Goal: Task Accomplishment & Management: Manage account settings

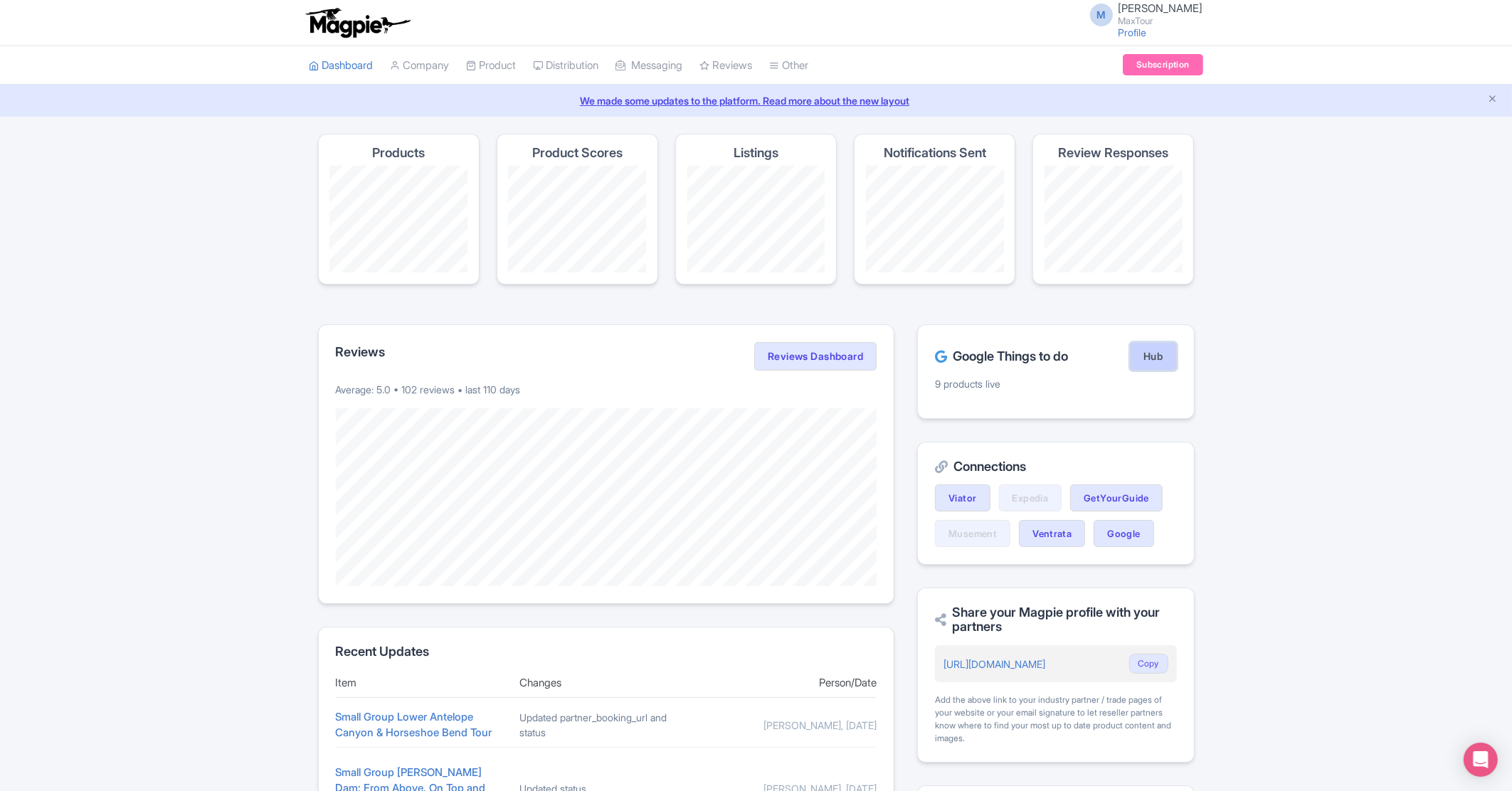
click at [1146, 359] on link "Hub" at bounding box center [1153, 356] width 47 height 28
click at [515, 146] on link "Rate Sheets" at bounding box center [534, 144] width 135 height 22
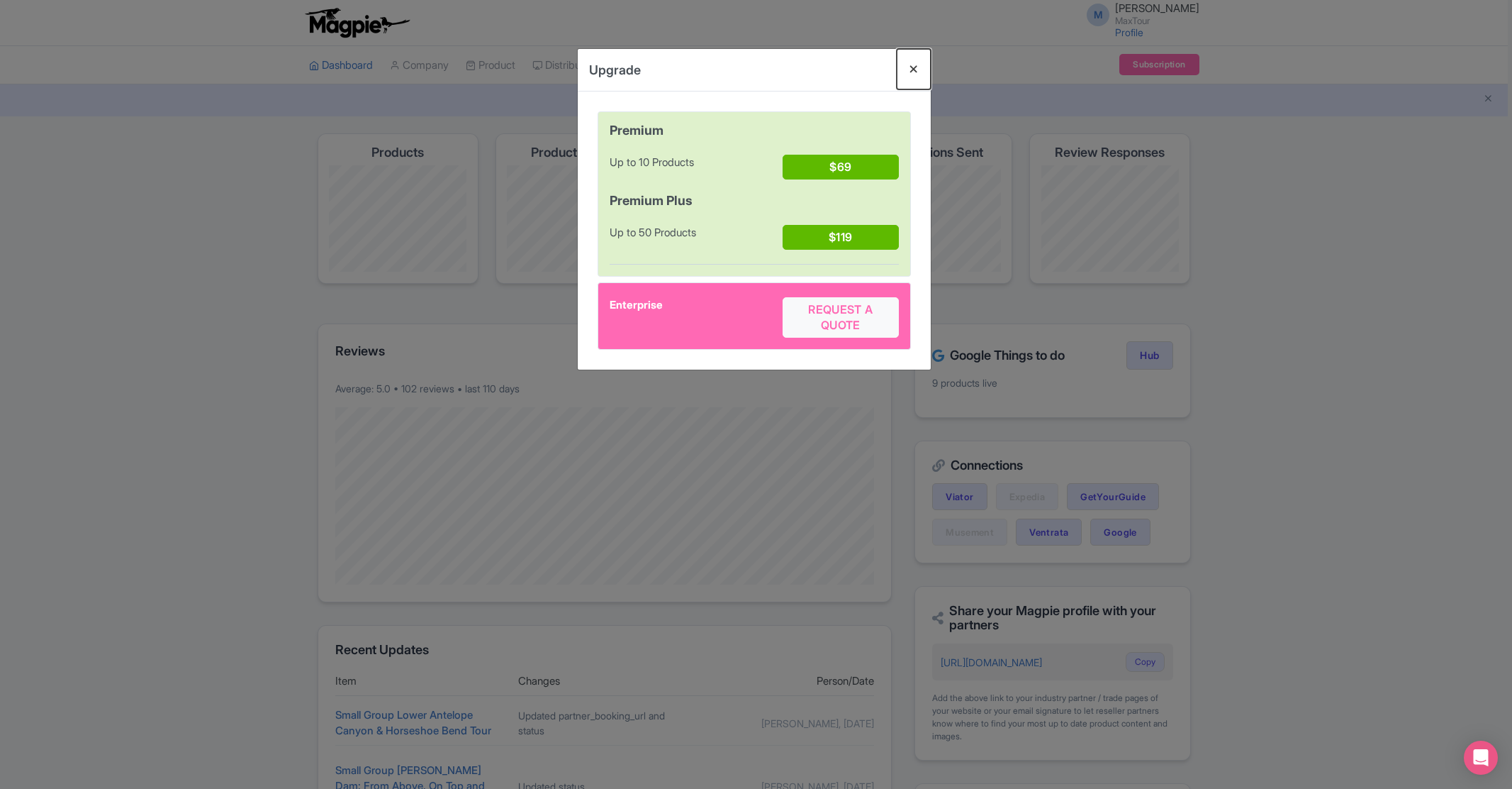
click at [916, 63] on button "Close" at bounding box center [913, 68] width 34 height 40
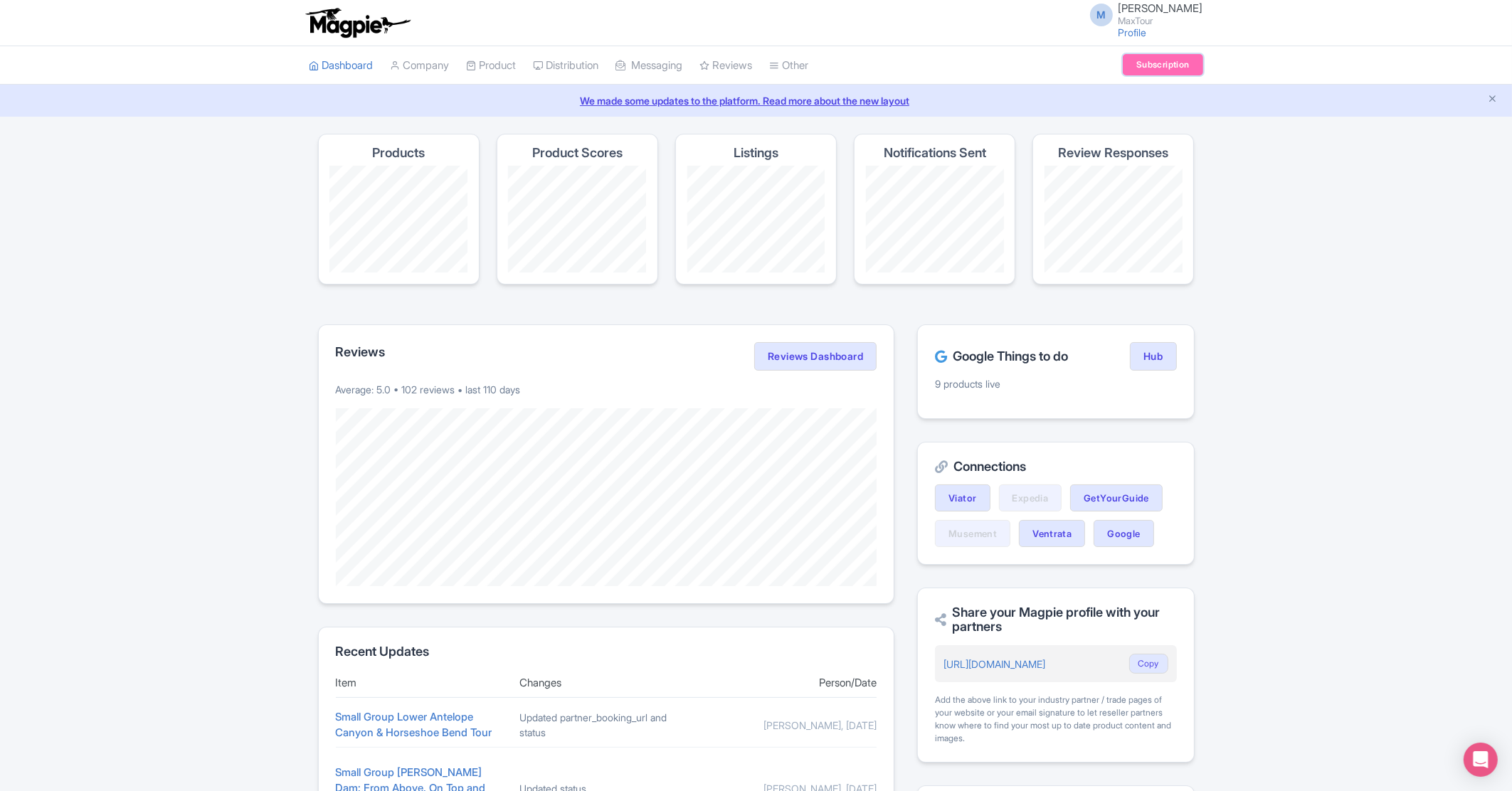
click at [1144, 66] on link "Subscription" at bounding box center [1162, 65] width 79 height 21
click at [827, 119] on link "Connections" at bounding box center [847, 123] width 155 height 22
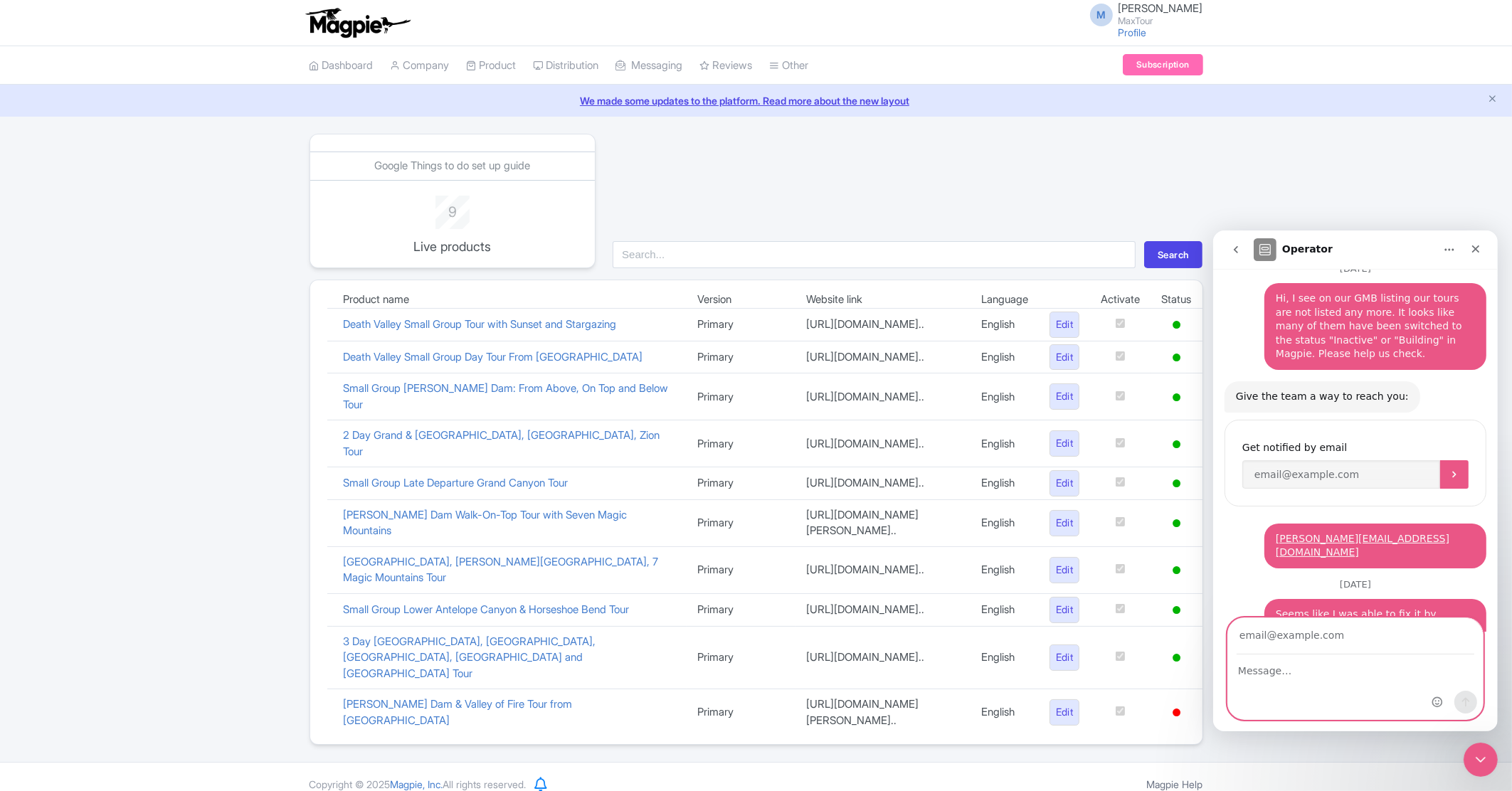
scroll to position [145, 0]
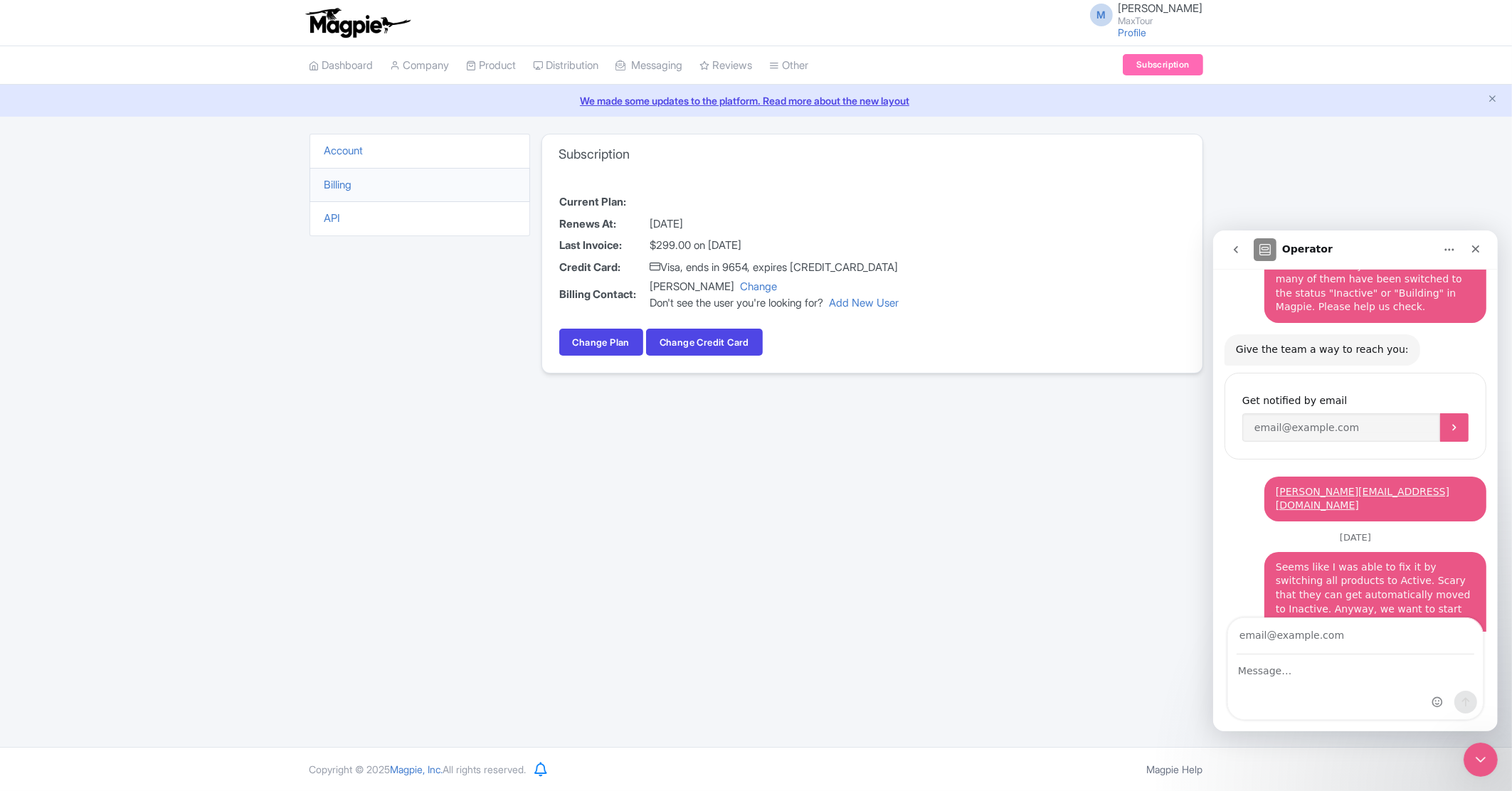
scroll to position [145, 0]
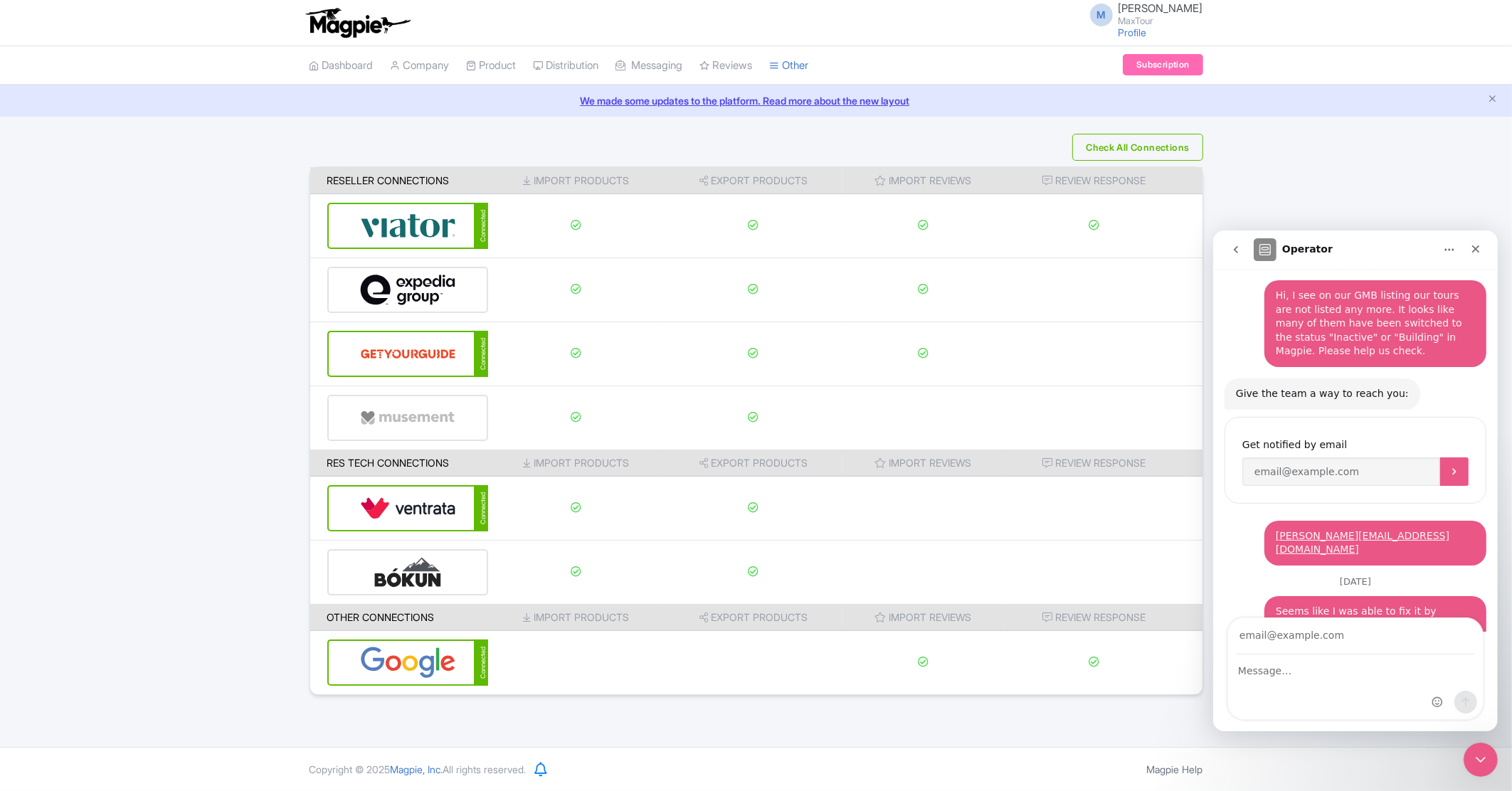
scroll to position [145, 0]
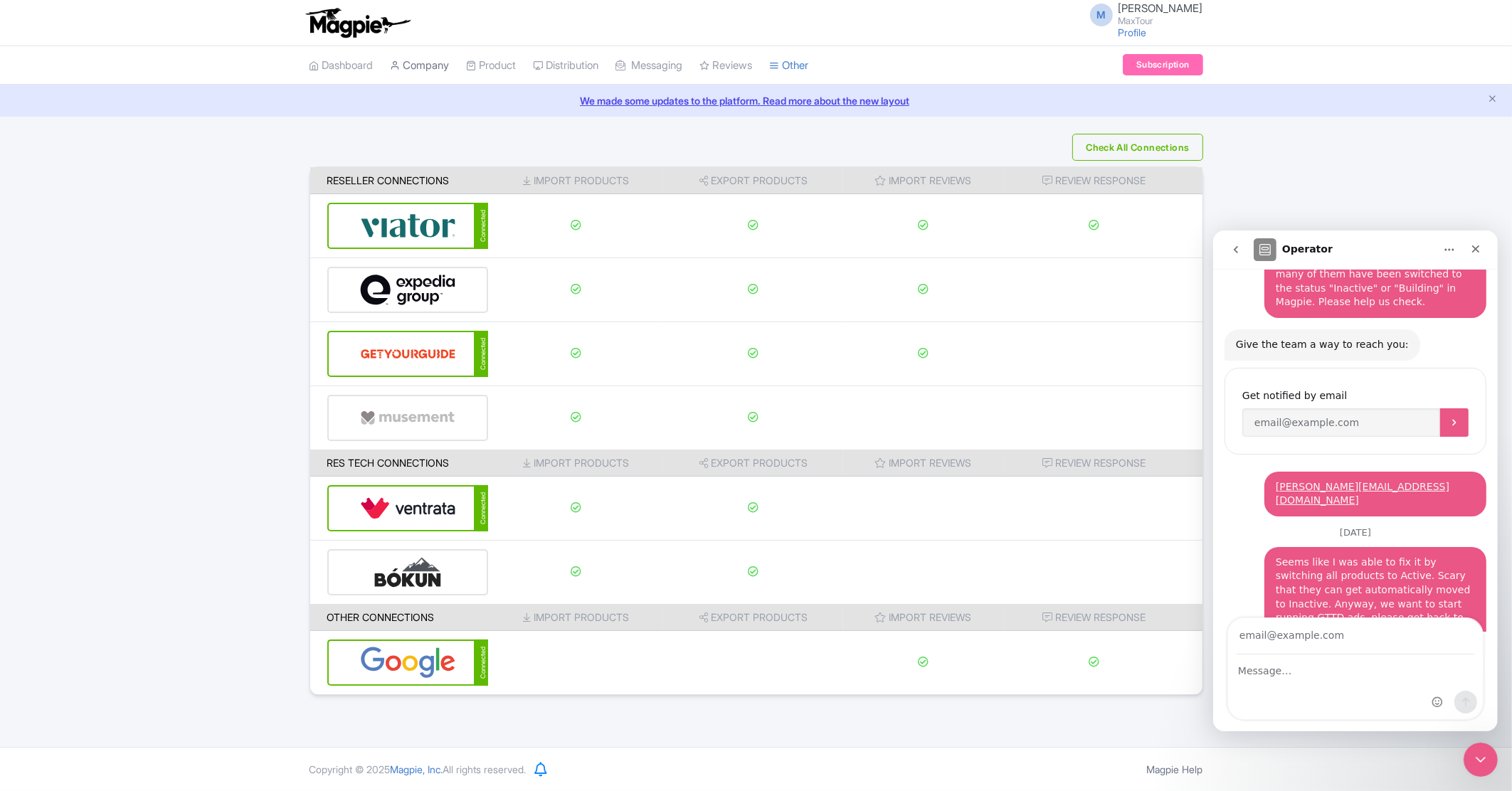
click at [432, 72] on link "Company" at bounding box center [419, 66] width 59 height 39
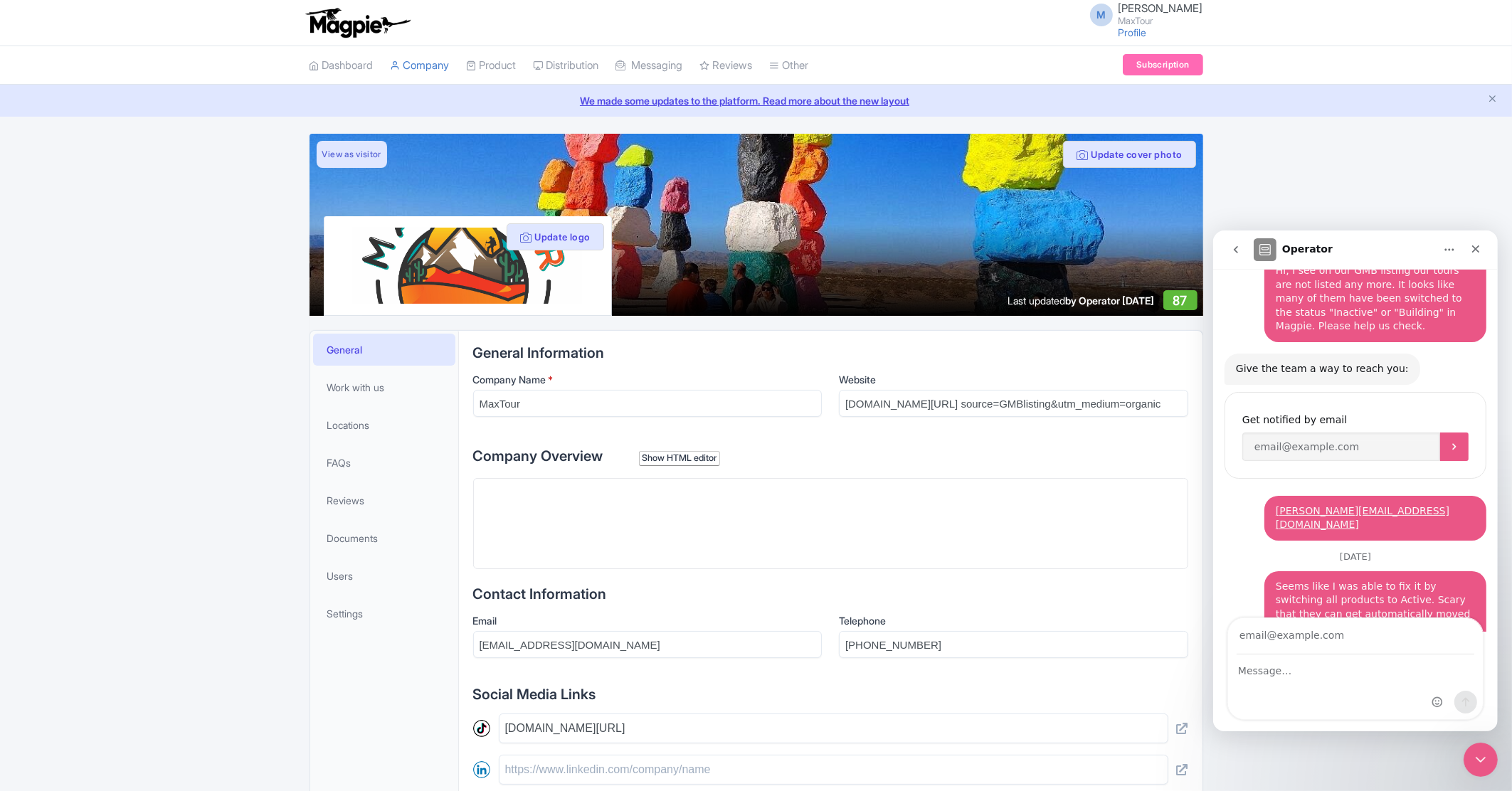
scroll to position [145, 0]
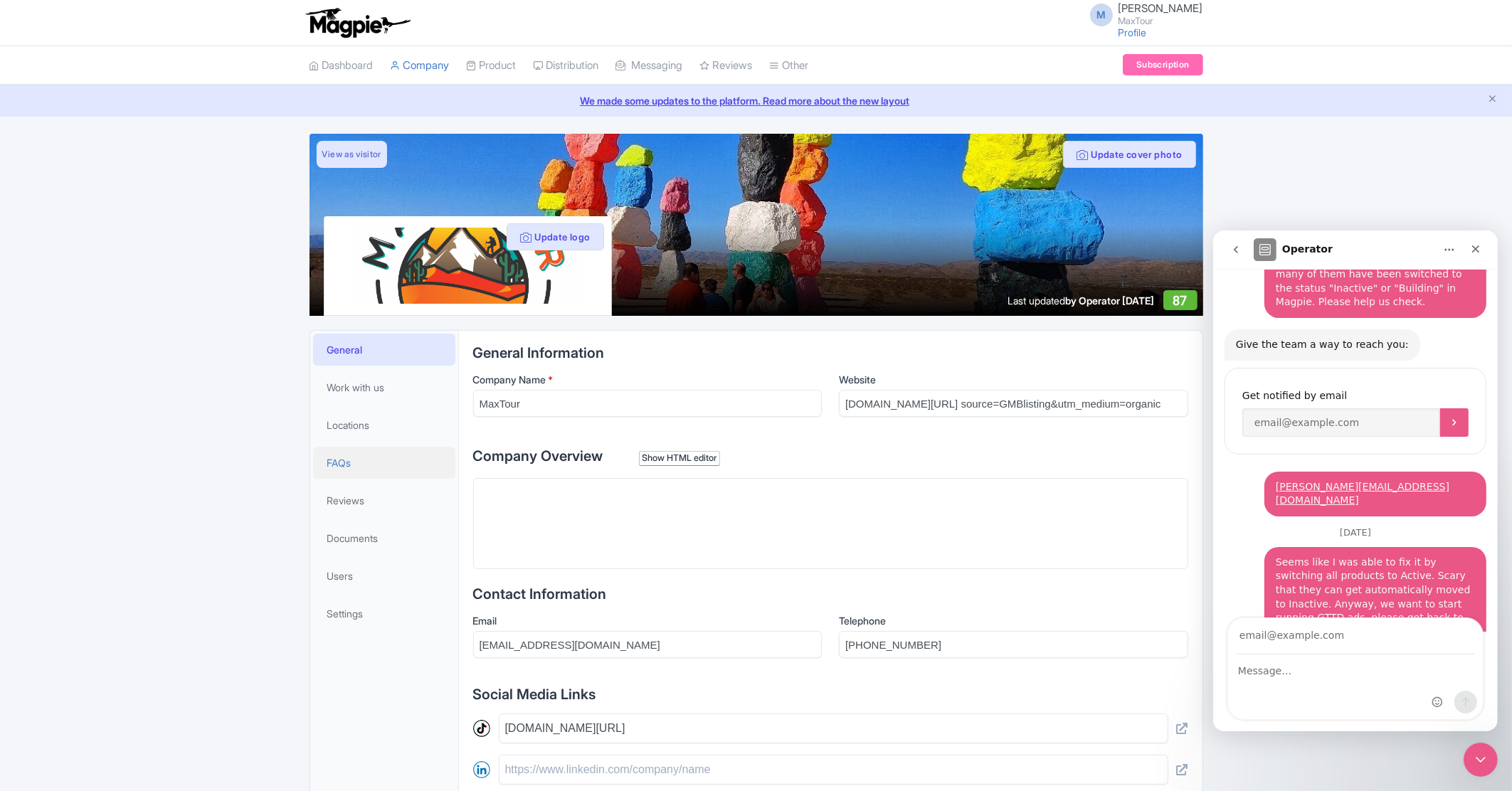
click at [363, 454] on link "FAQs" at bounding box center [384, 463] width 143 height 32
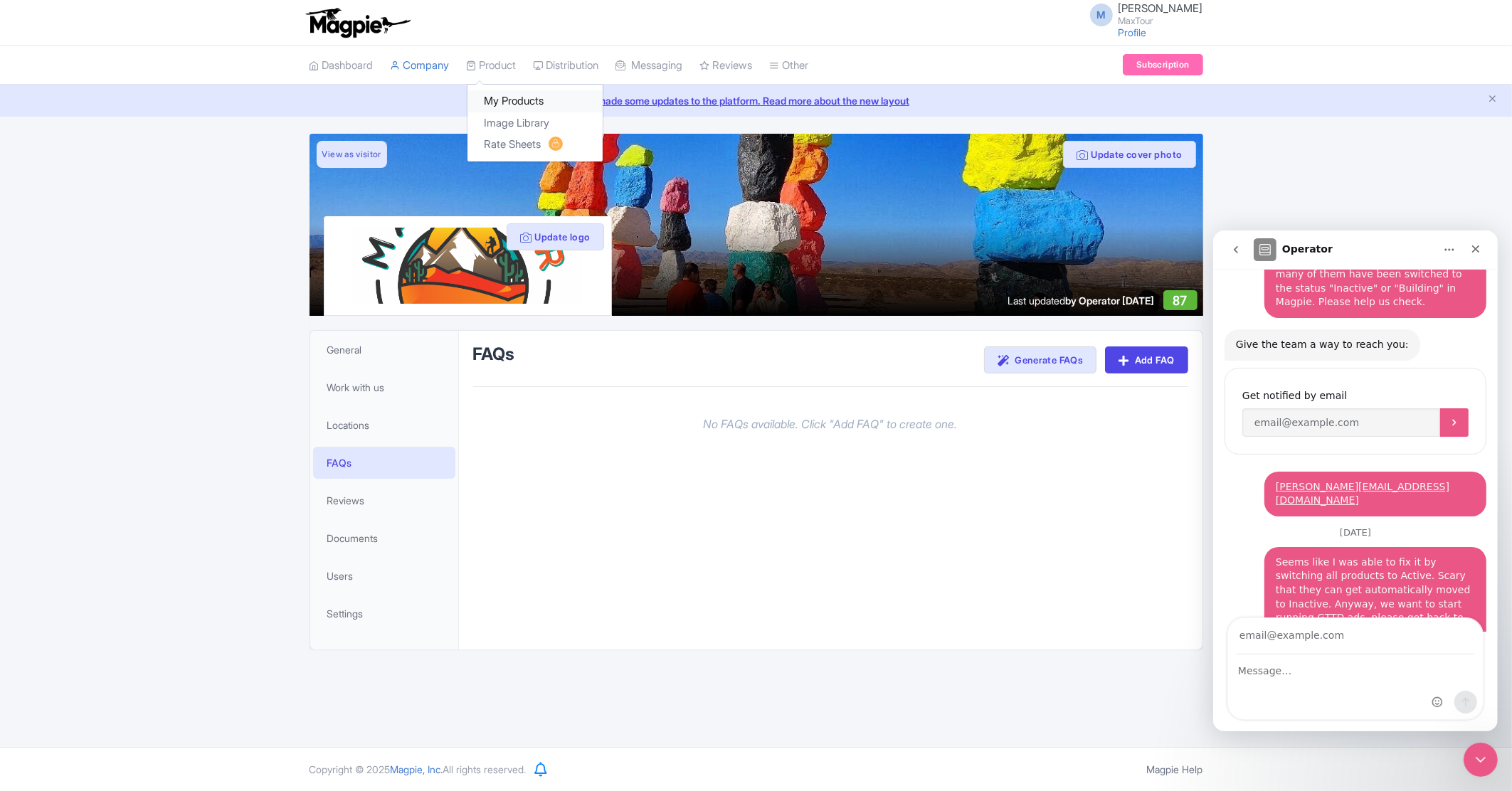
click at [525, 102] on link "My Products" at bounding box center [534, 101] width 135 height 22
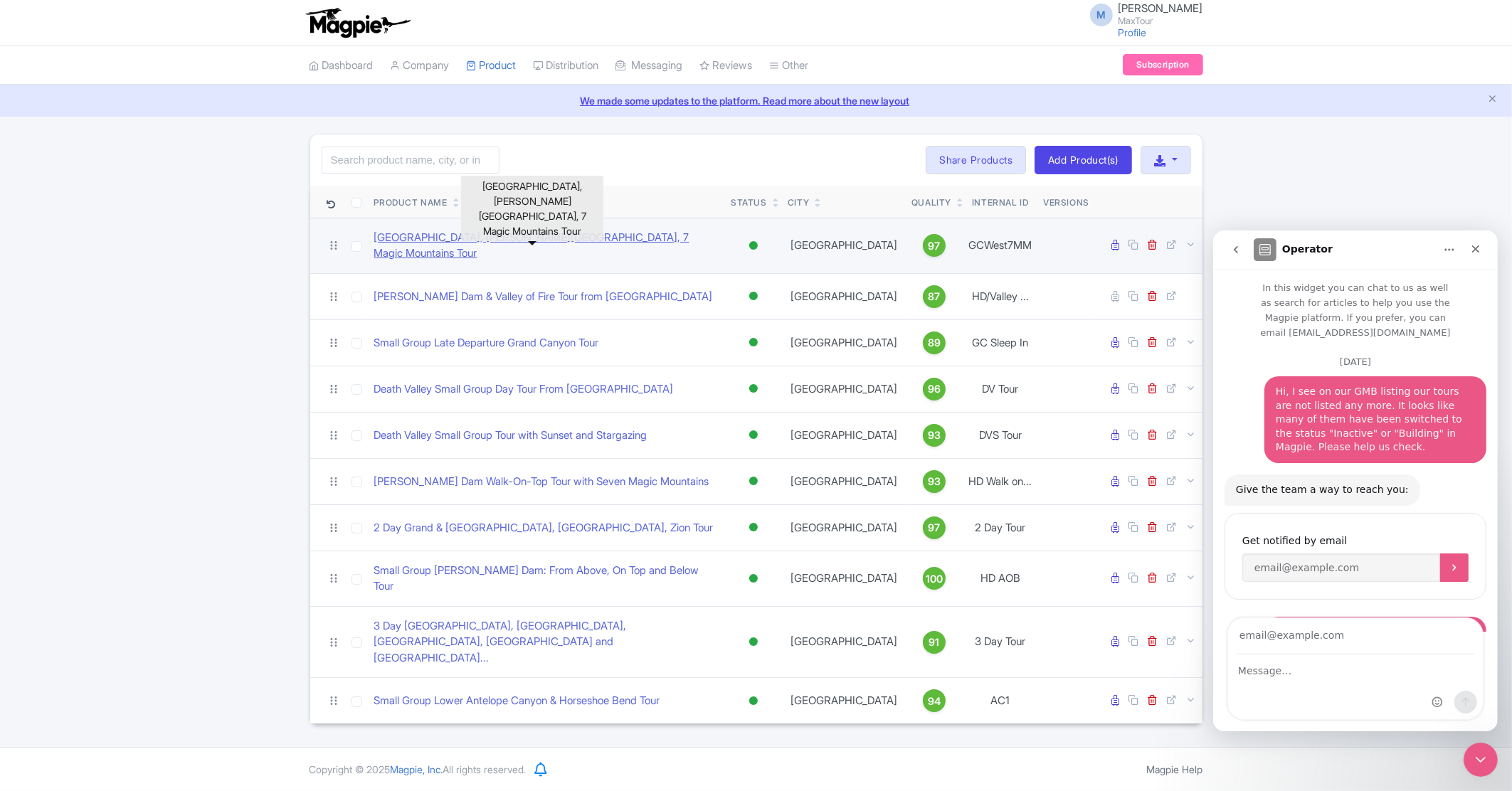
scroll to position [145, 0]
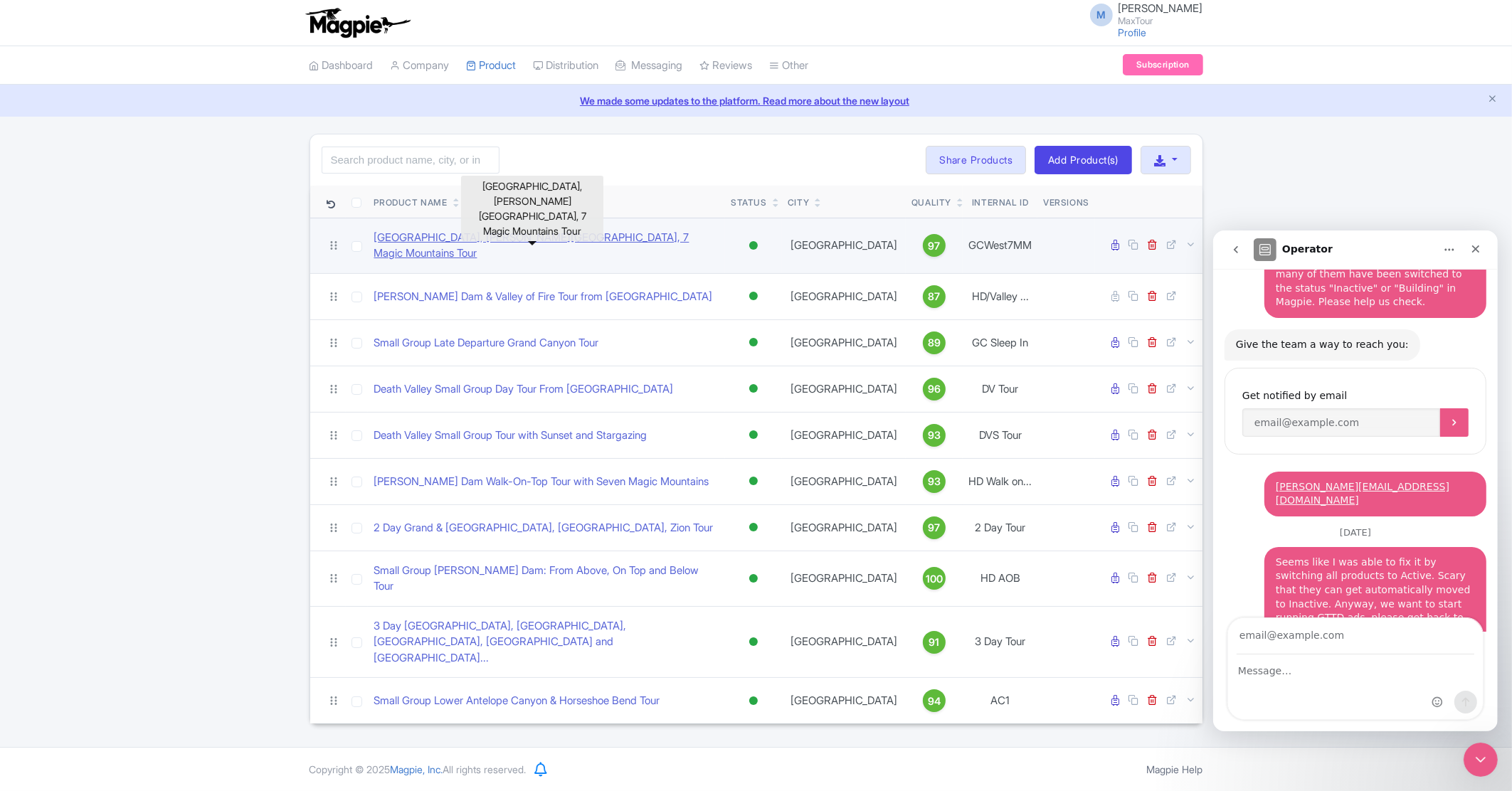
click at [569, 240] on link "[GEOGRAPHIC_DATA], [PERSON_NAME][GEOGRAPHIC_DATA], 7 Magic Mountains Tour" at bounding box center [546, 245] width 345 height 32
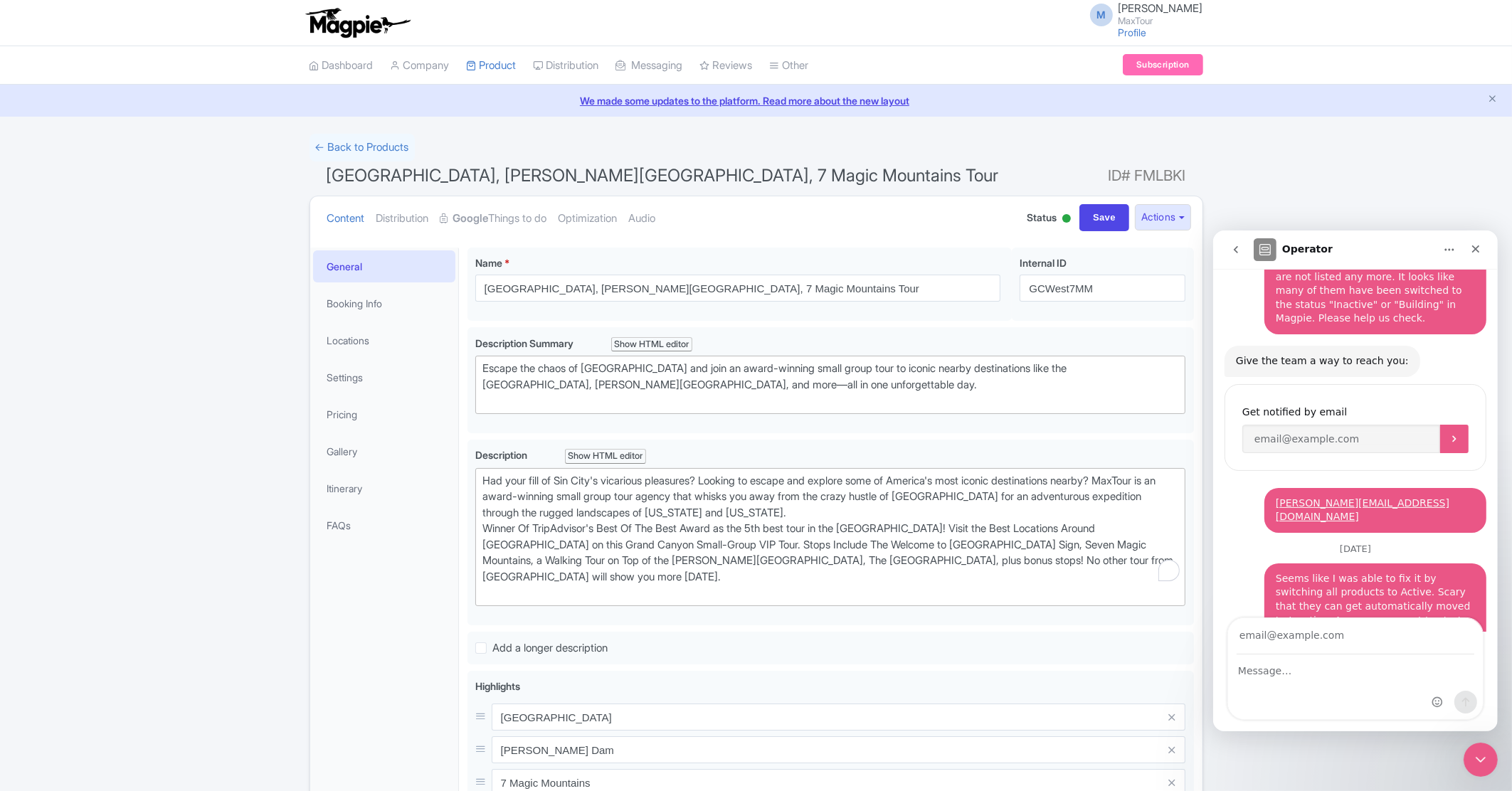
scroll to position [145, 0]
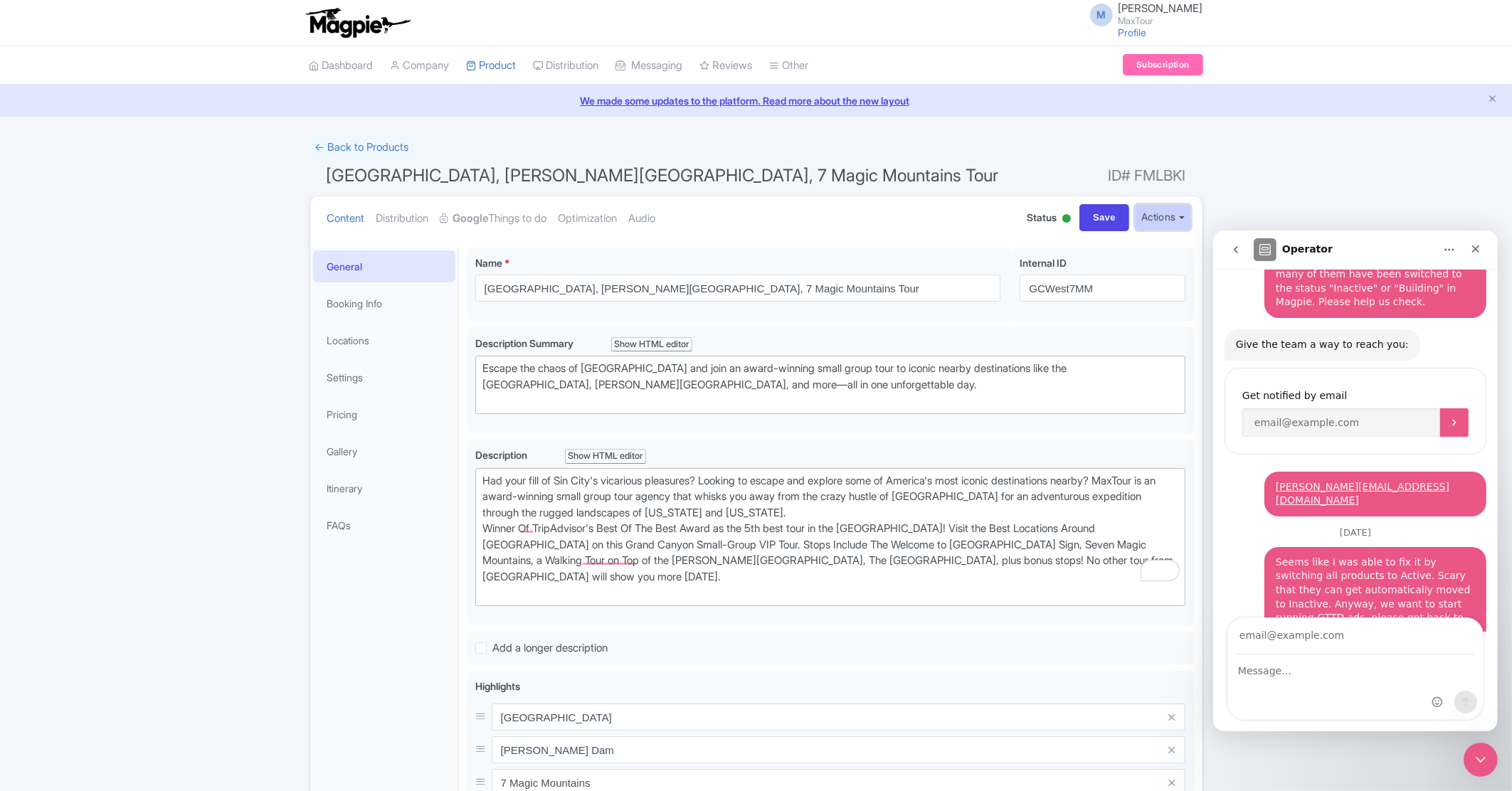
click at [1145, 216] on button "Actions" at bounding box center [1163, 217] width 56 height 27
click at [1003, 181] on h1 "Grand Canyon West Rim, Hoover Dam, 7 Magic Mountains Tour ID# FMLBKI" at bounding box center [756, 178] width 894 height 34
click at [1155, 223] on button "Actions" at bounding box center [1163, 217] width 56 height 27
click at [1120, 334] on link "Create new version" at bounding box center [1116, 335] width 146 height 22
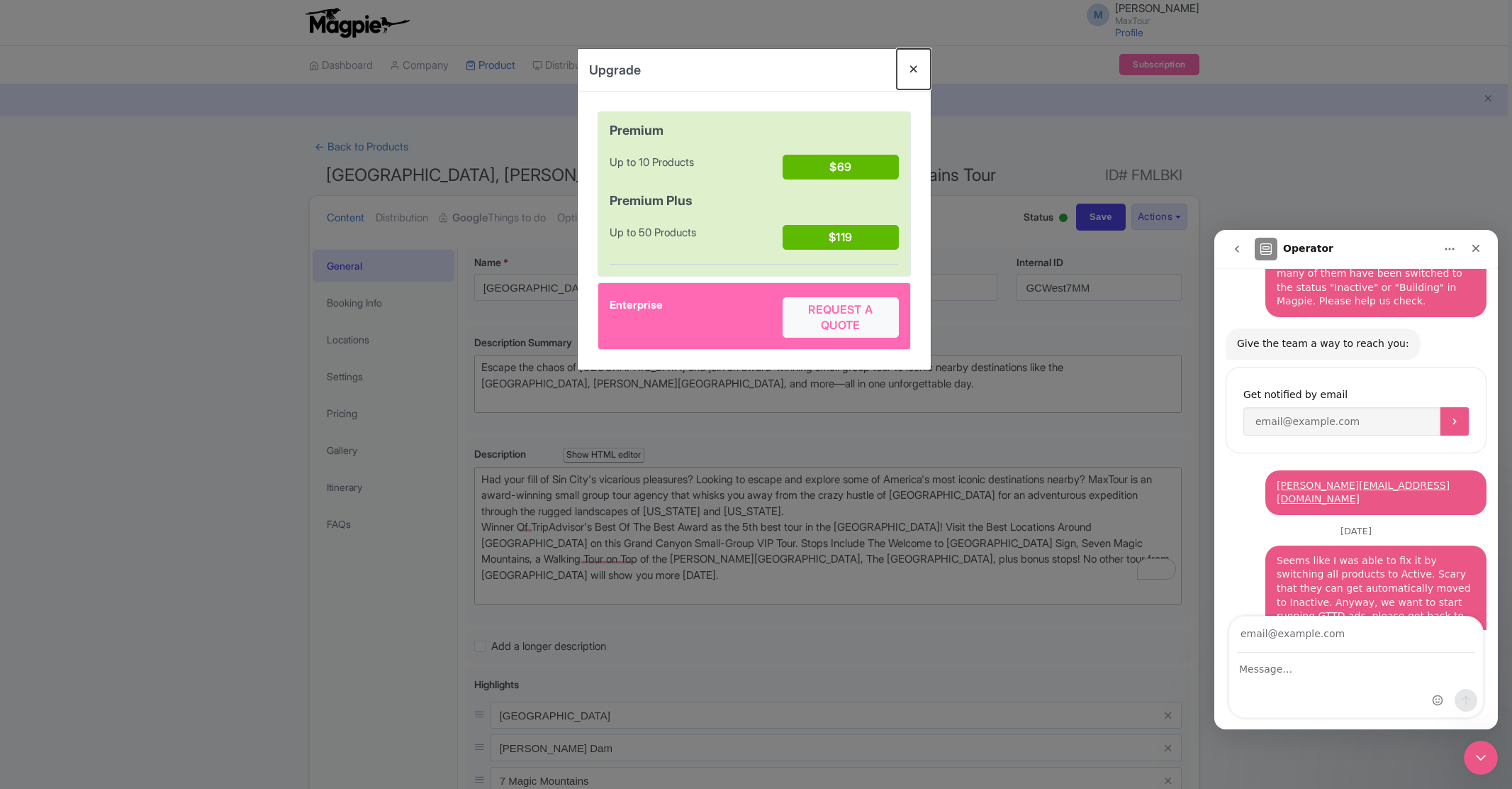
click at [905, 74] on button "Close" at bounding box center [913, 68] width 34 height 40
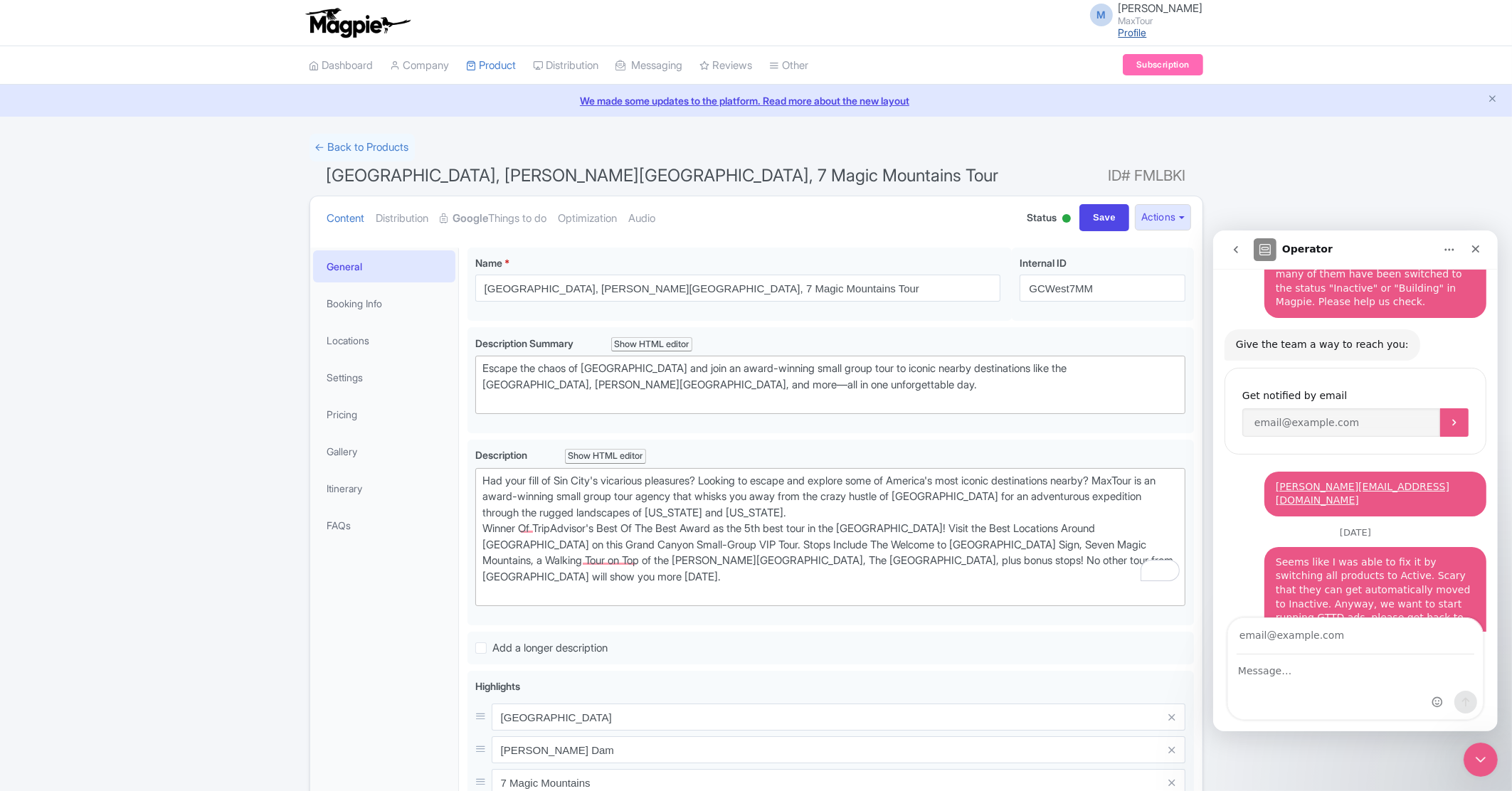
click at [1142, 31] on link "Profile" at bounding box center [1132, 33] width 28 height 12
click at [339, 66] on link "Dashboard" at bounding box center [342, 66] width 64 height 39
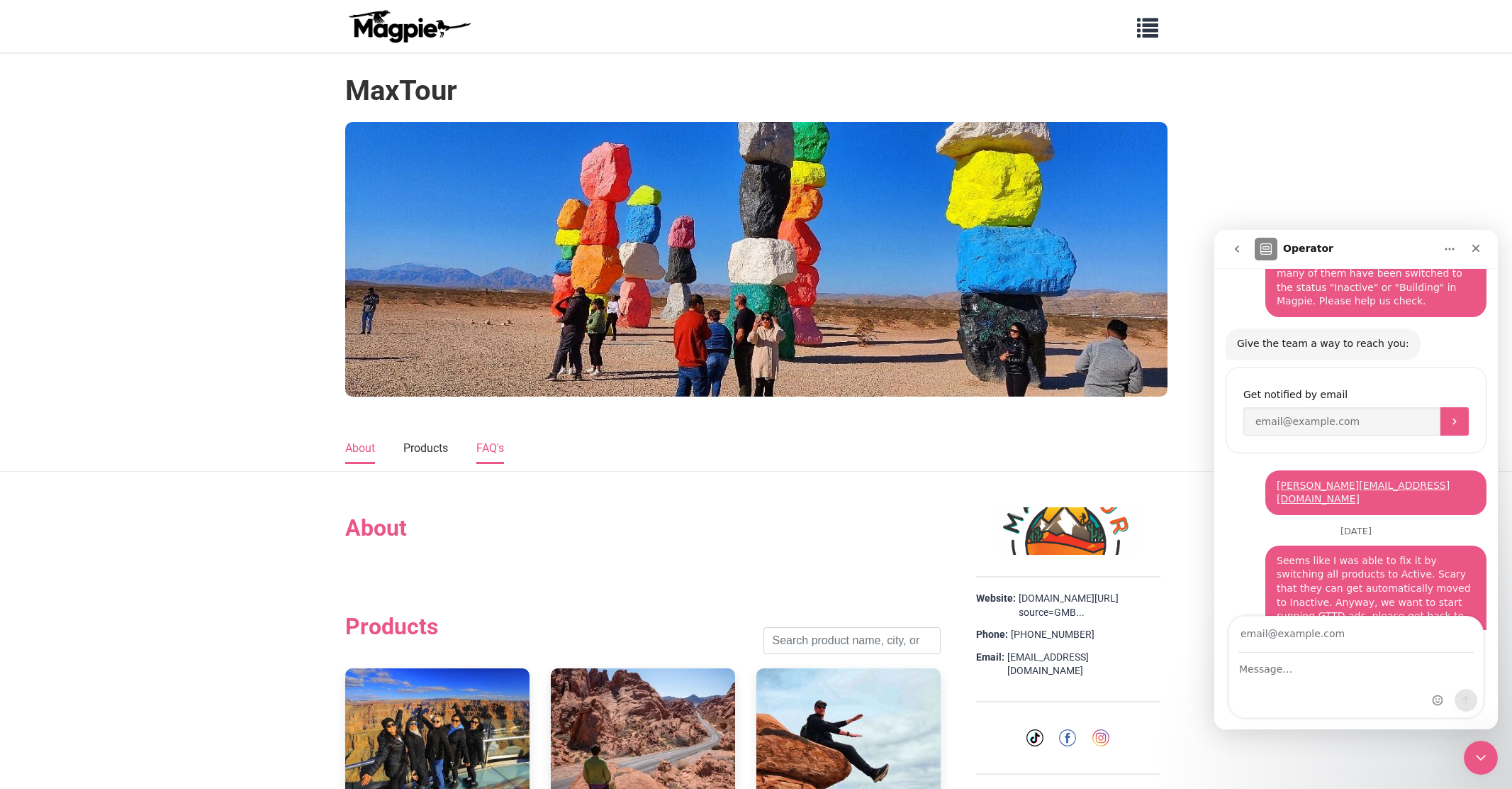
click at [486, 450] on link "FAQ's" at bounding box center [490, 448] width 27 height 30
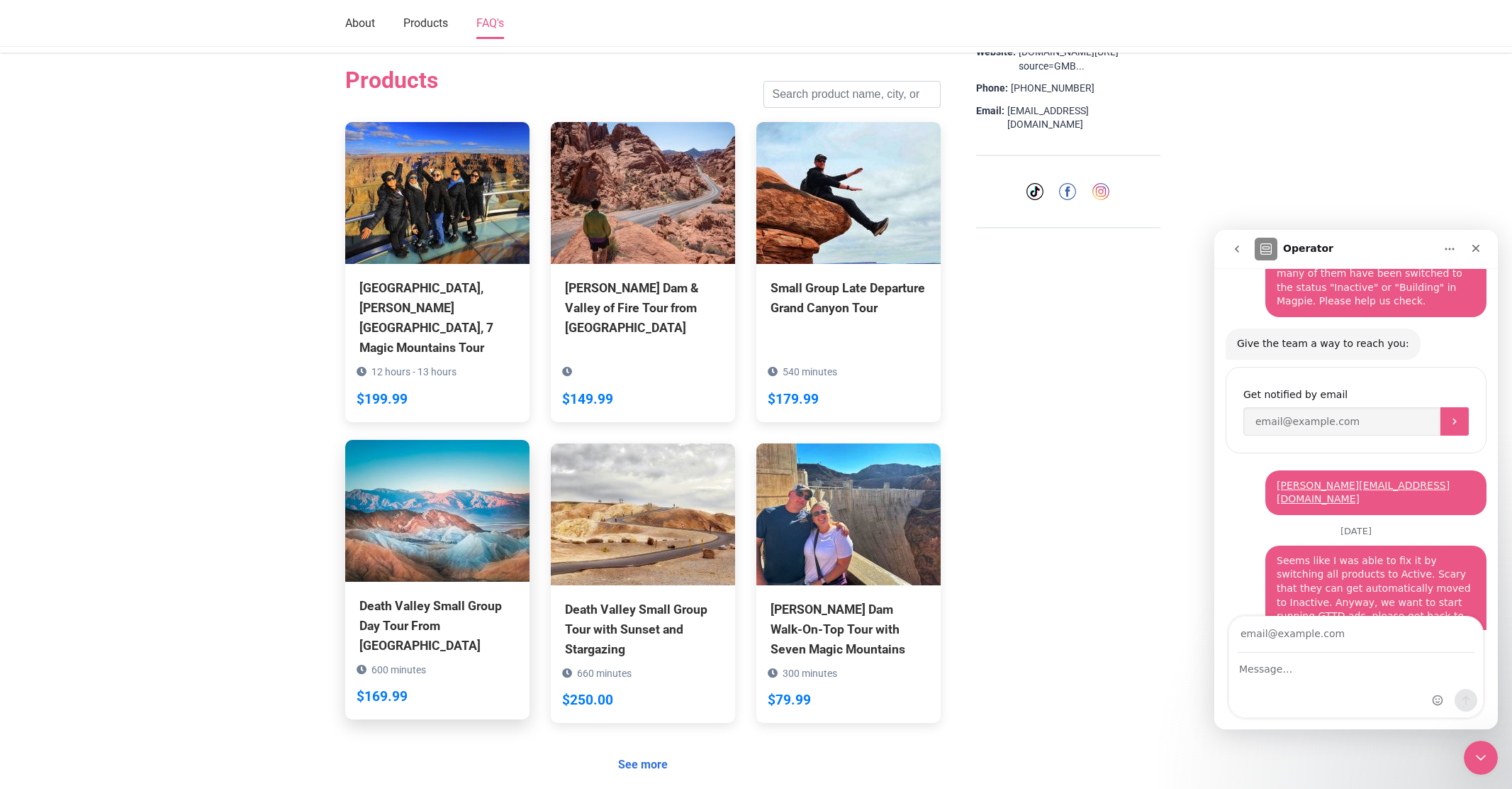
scroll to position [803, 0]
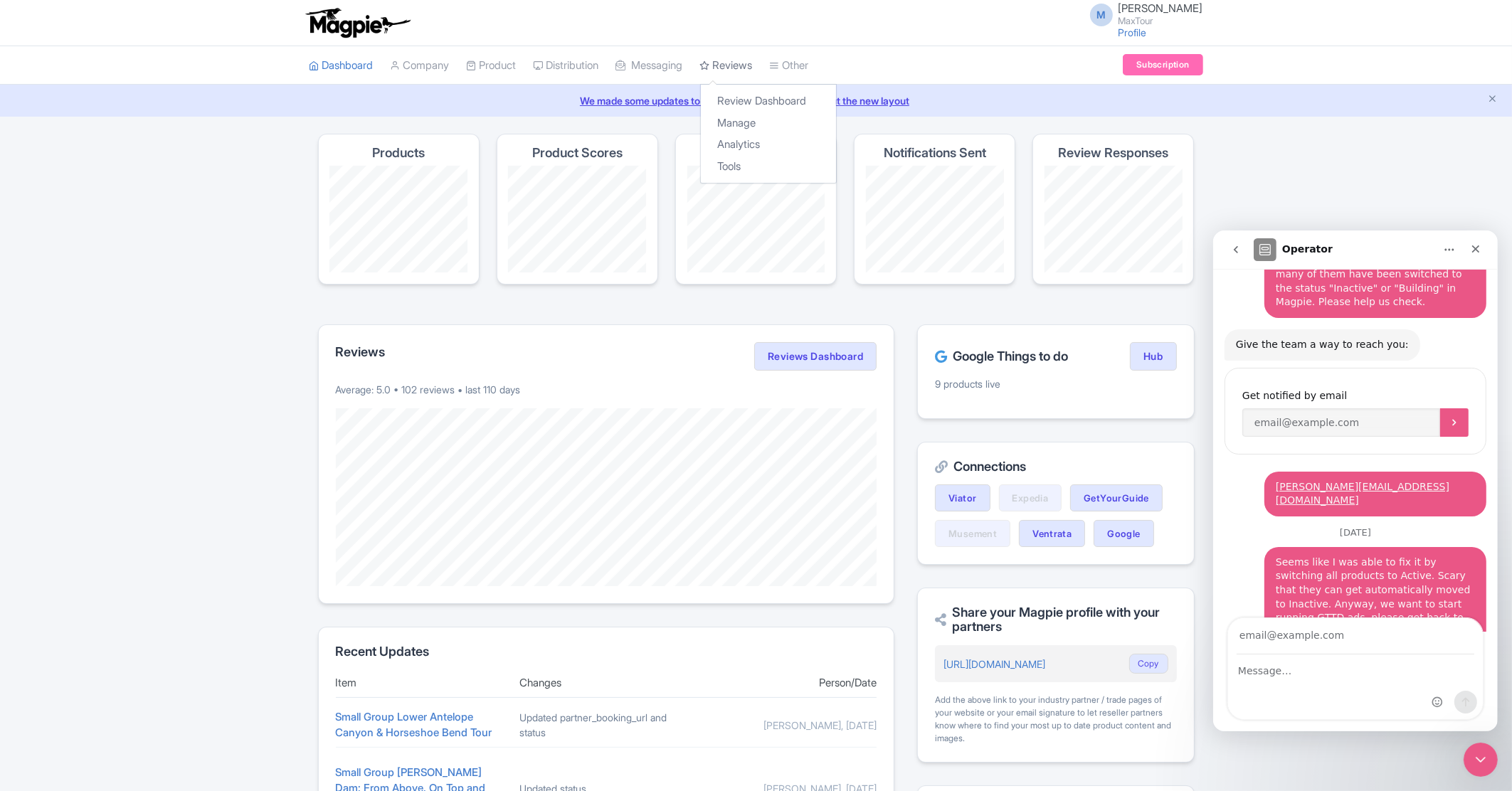
click at [752, 63] on link "Reviews" at bounding box center [726, 66] width 53 height 39
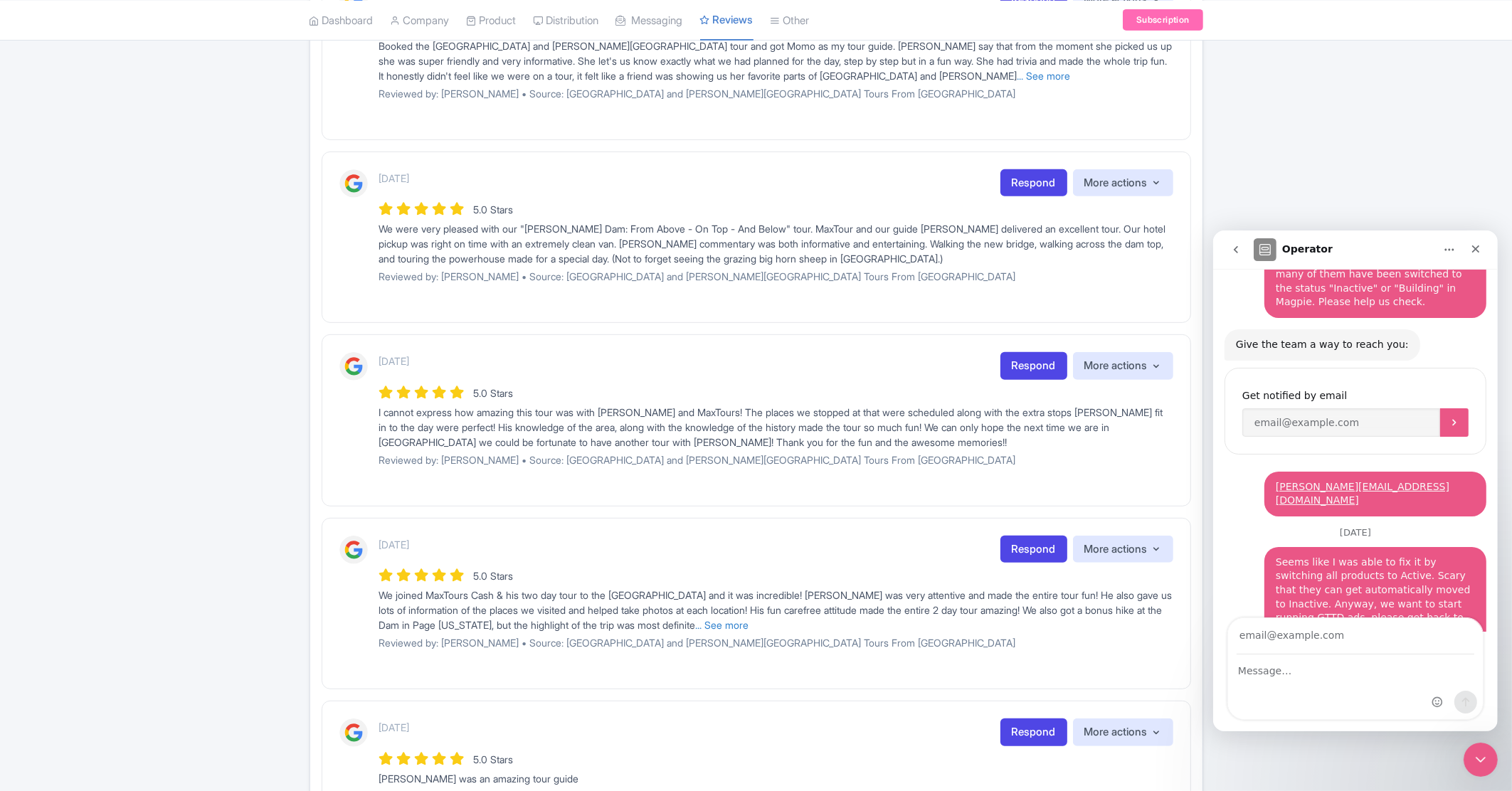
scroll to position [549, 0]
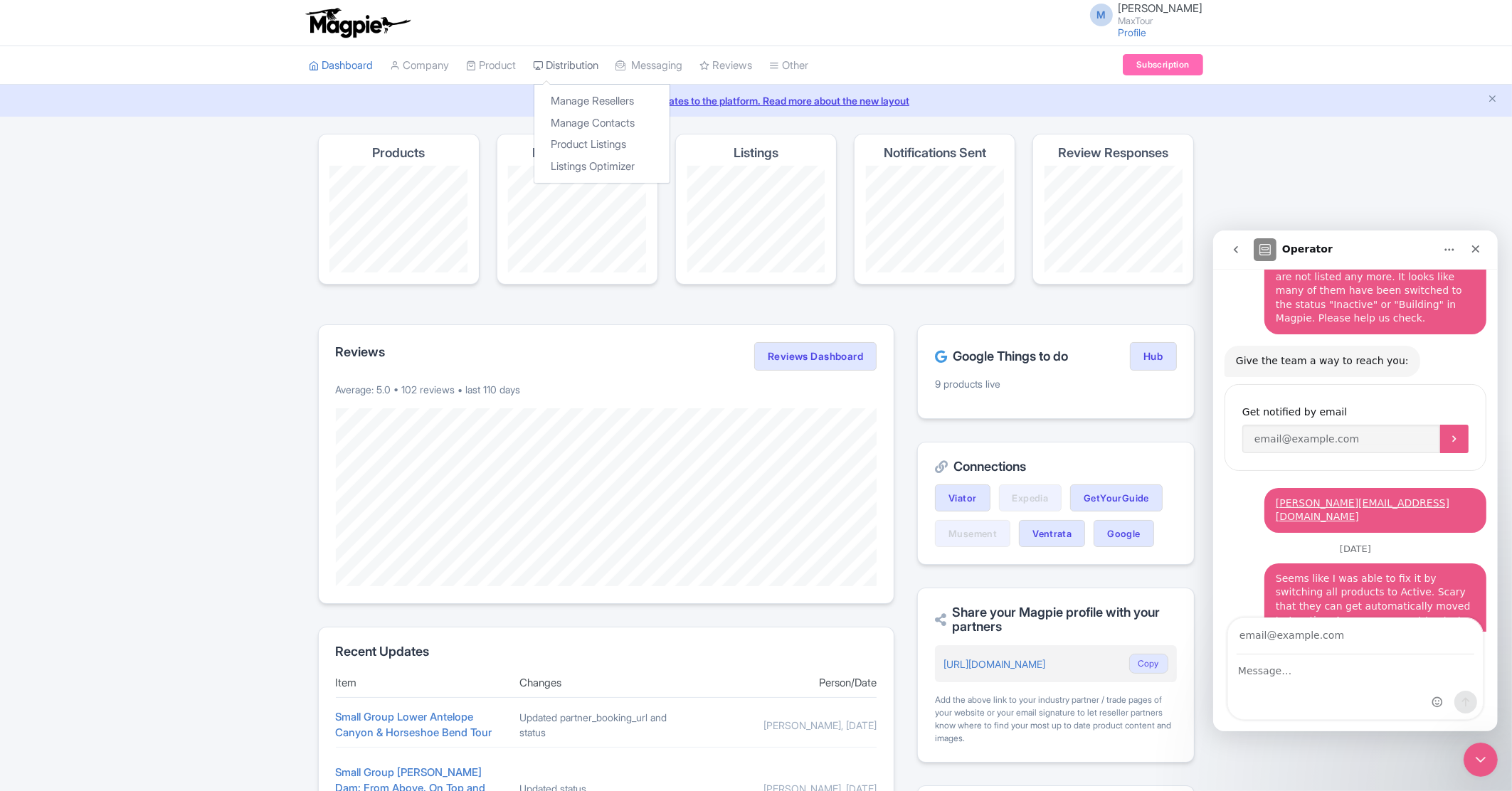
scroll to position [145, 0]
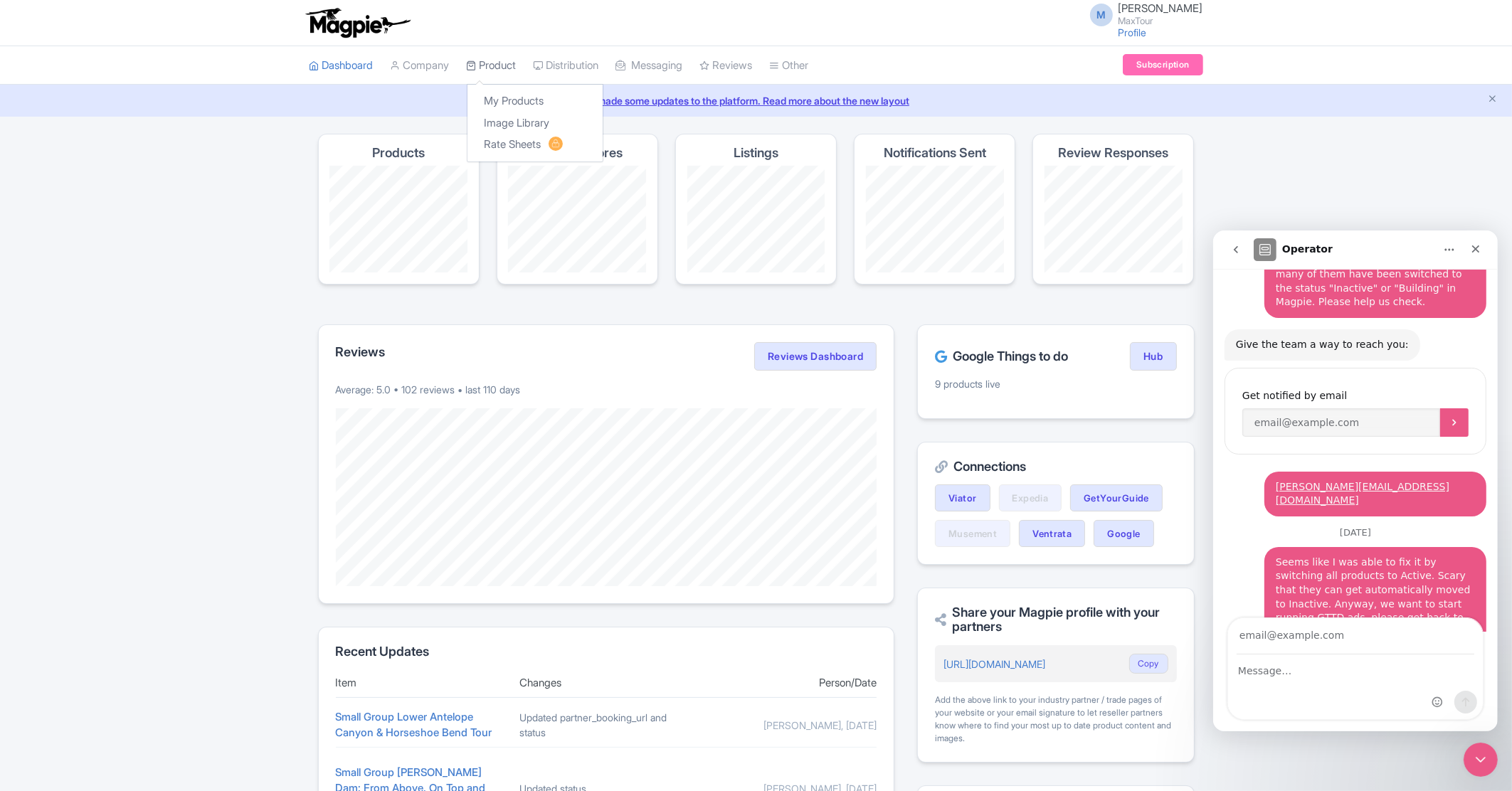
click at [512, 66] on link "Product" at bounding box center [491, 66] width 50 height 39
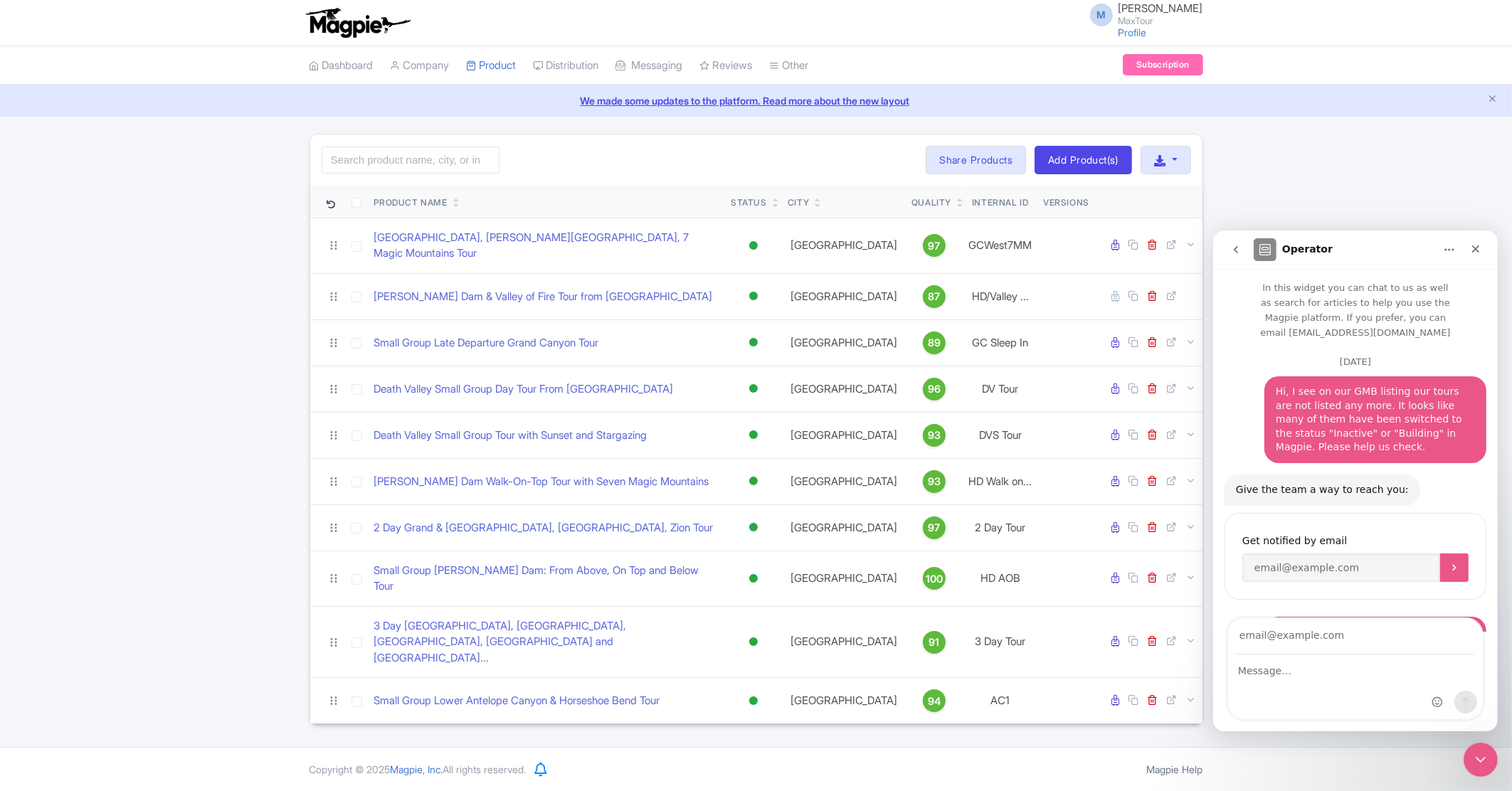
scroll to position [145, 0]
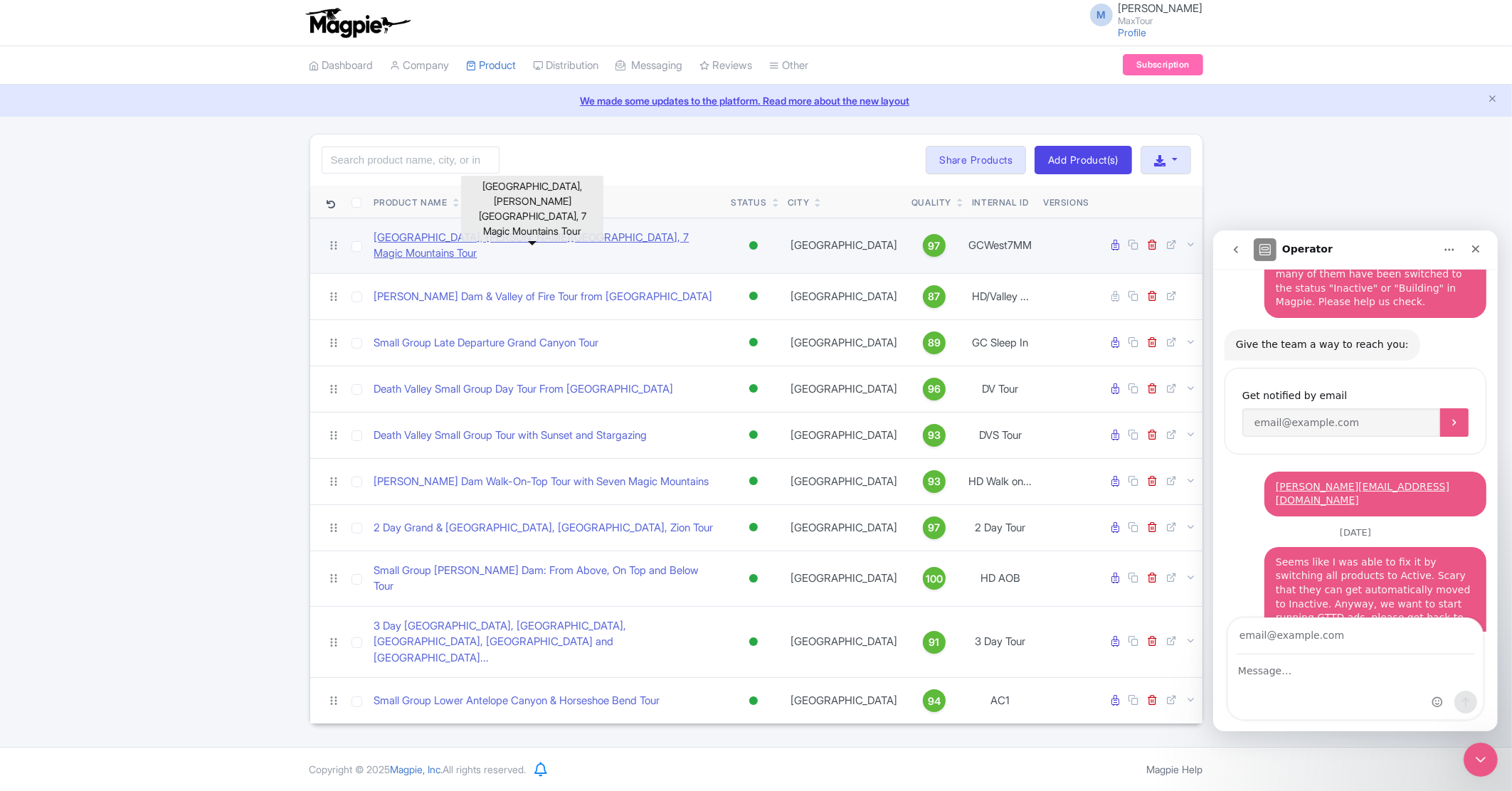
click at [532, 238] on link "[GEOGRAPHIC_DATA], [PERSON_NAME][GEOGRAPHIC_DATA], 7 Magic Mountains Tour" at bounding box center [546, 245] width 345 height 32
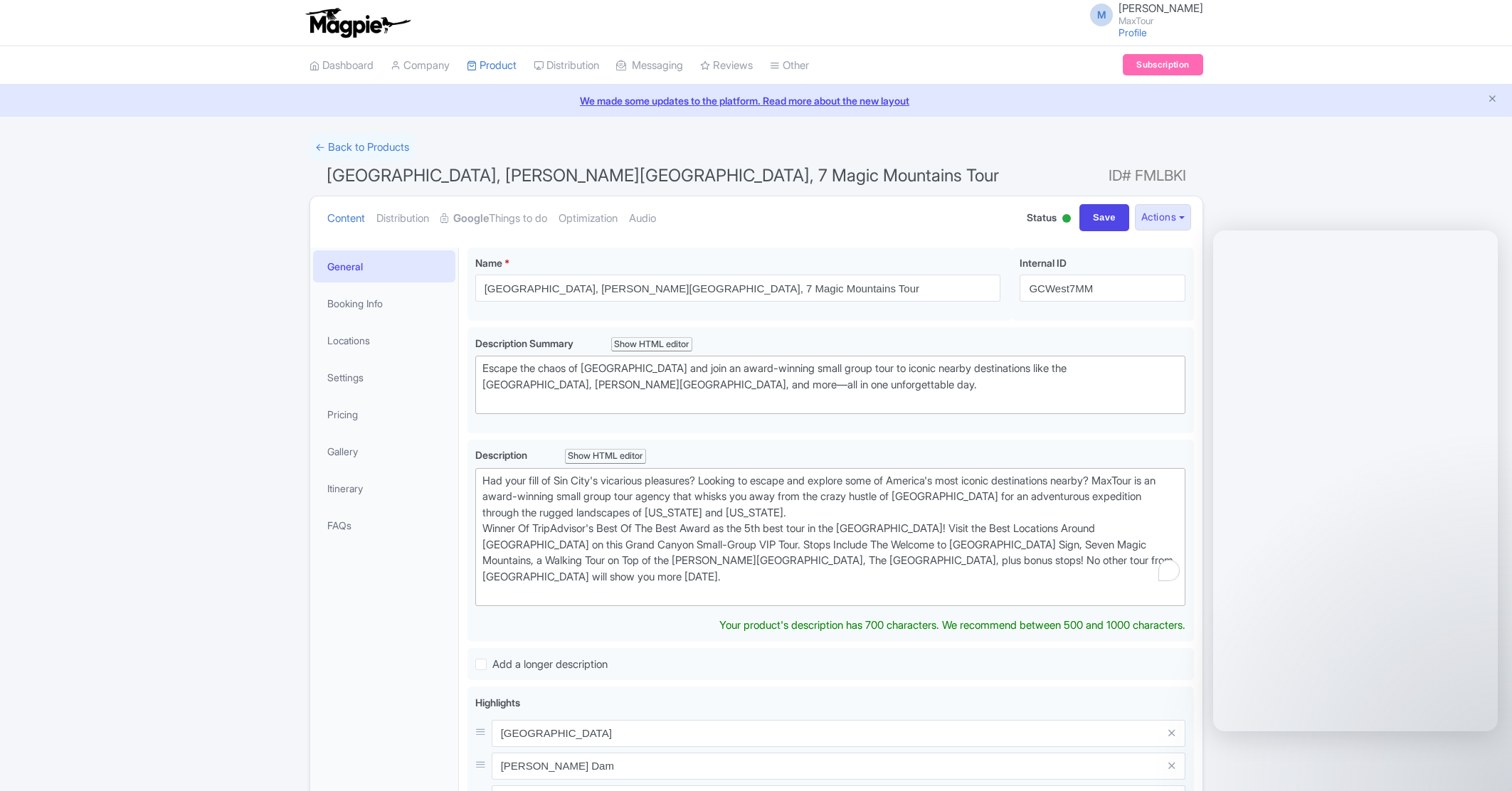
click at [530, 226] on link "Google Things to do" at bounding box center [494, 219] width 107 height 45
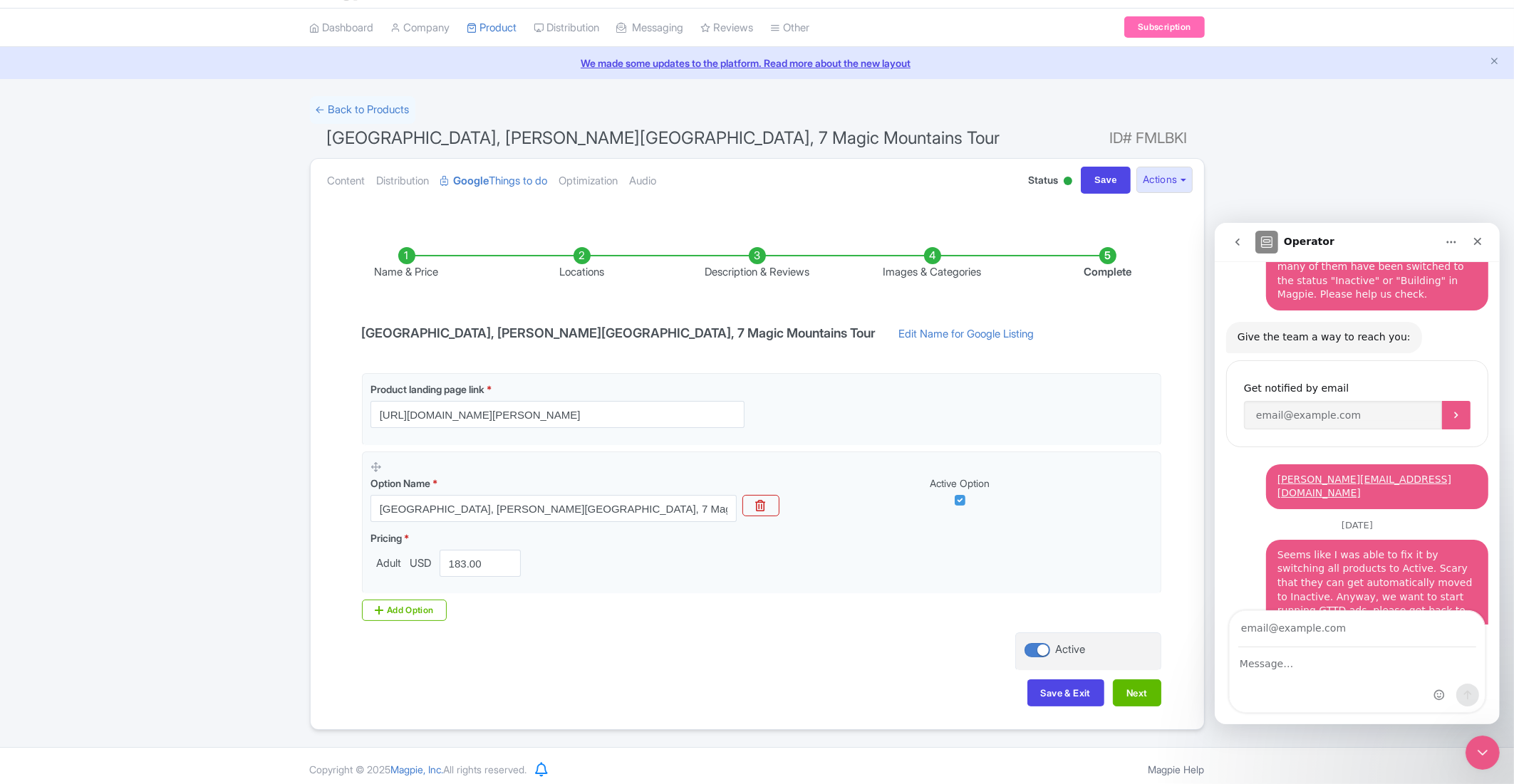
scroll to position [40, 0]
click at [1239, 238] on icon "go back" at bounding box center [1236, 241] width 11 height 11
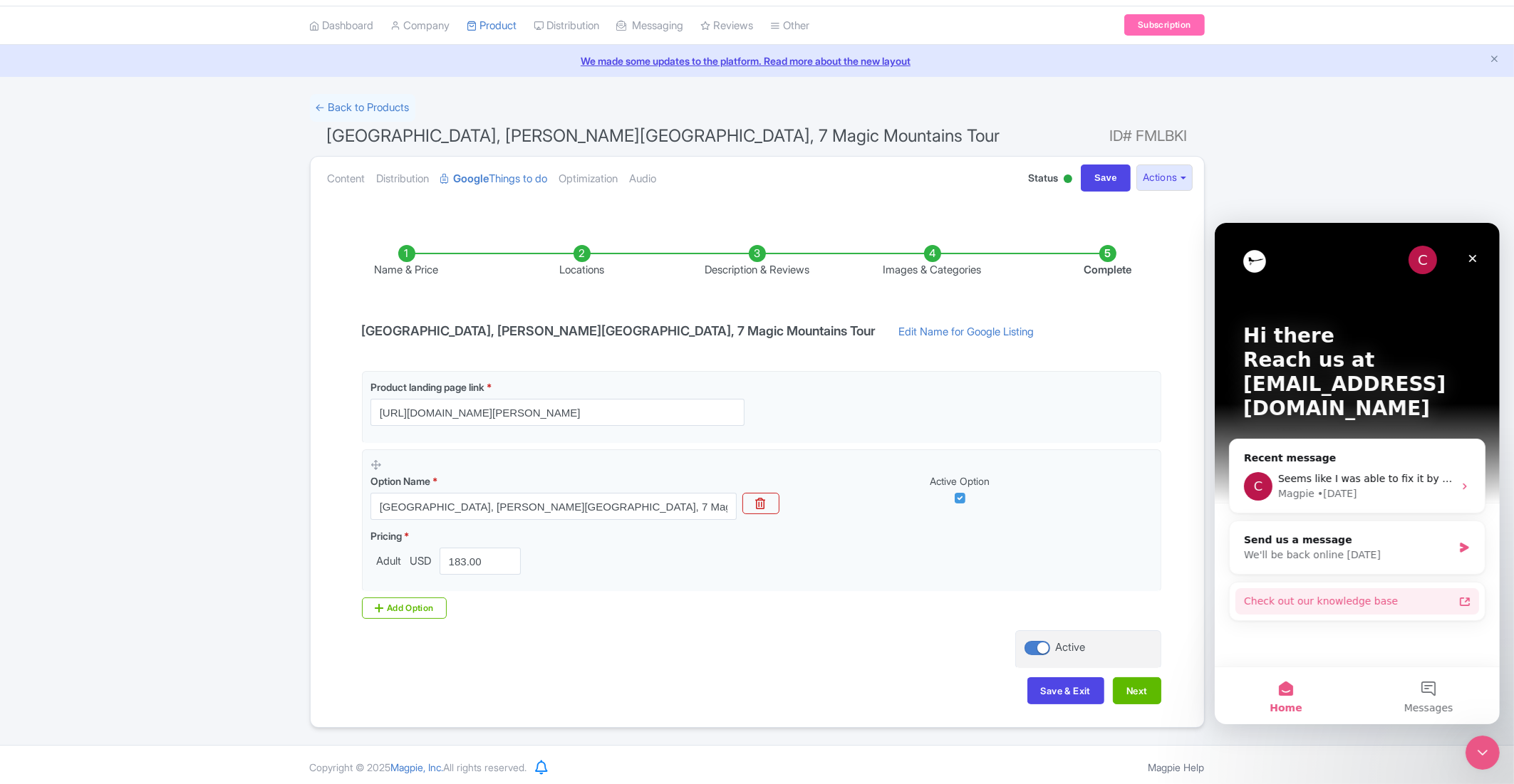
click at [1324, 593] on div "Check out our knowledge base" at bounding box center [1348, 601] width 209 height 15
